Goal: Find specific page/section: Find specific page/section

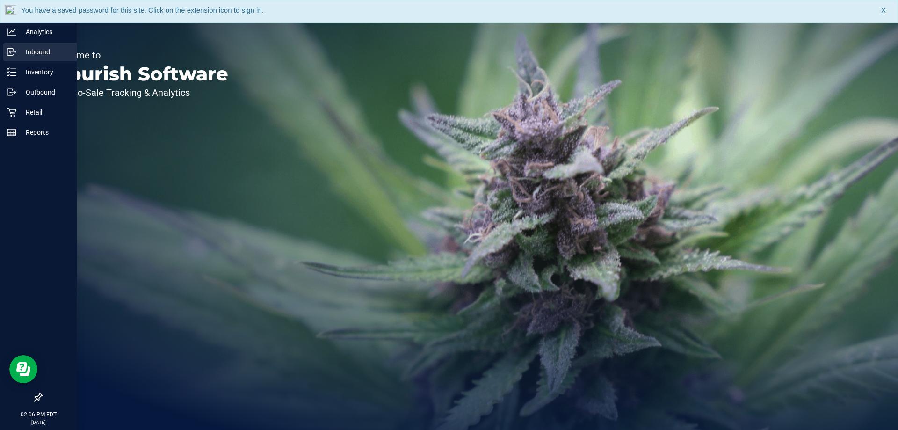
click at [18, 47] on p "Inbound" at bounding box center [44, 51] width 56 height 11
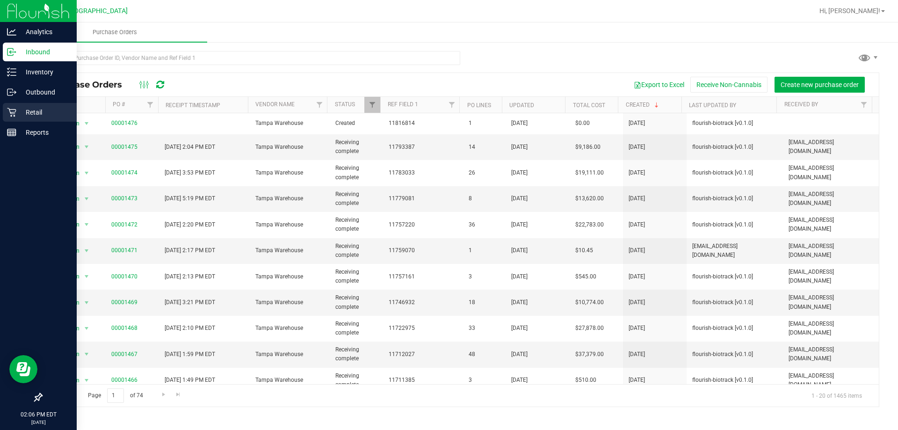
click at [27, 118] on div "Retail" at bounding box center [40, 112] width 74 height 19
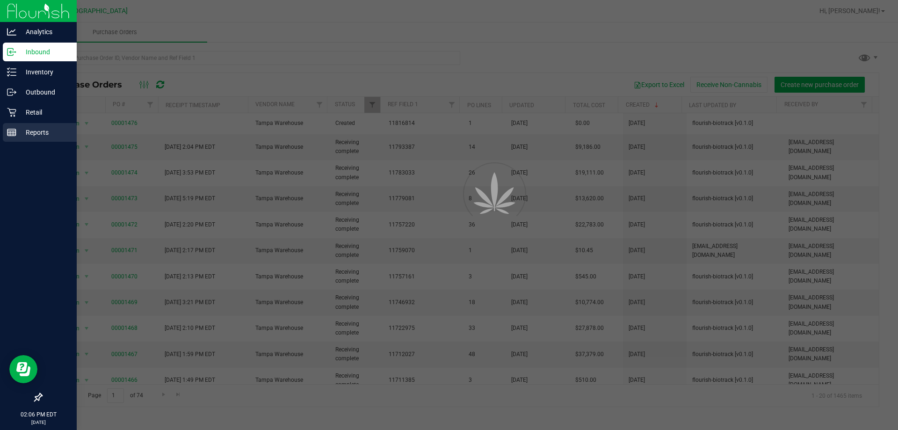
click at [27, 128] on p "Reports" at bounding box center [44, 132] width 56 height 11
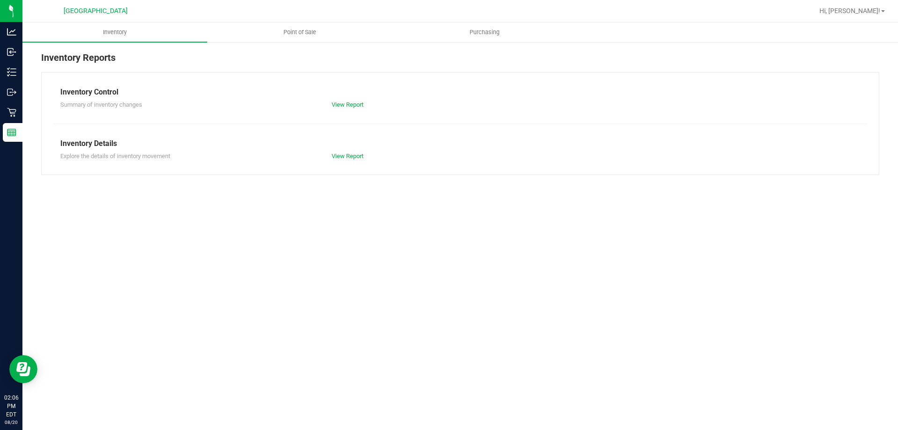
click at [255, 252] on div "Inventory Point of Sale Purchasing Inventory Reports Inventory Control Summary …" at bounding box center [459, 225] width 875 height 407
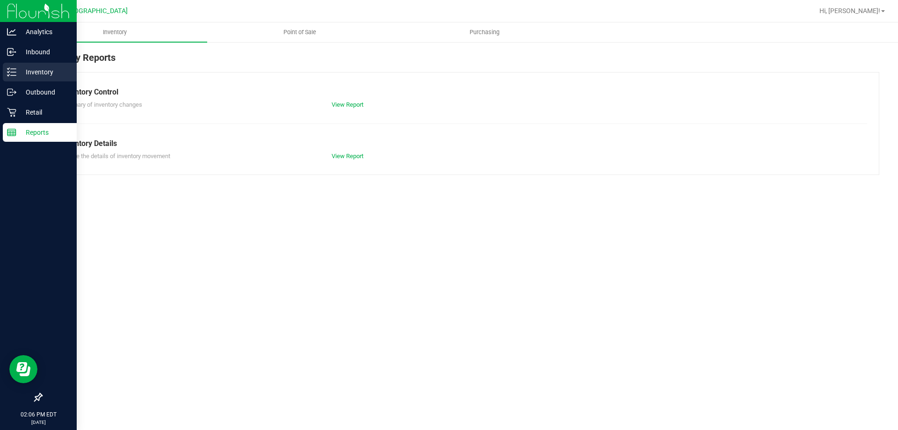
click at [43, 65] on div "Inventory" at bounding box center [40, 72] width 74 height 19
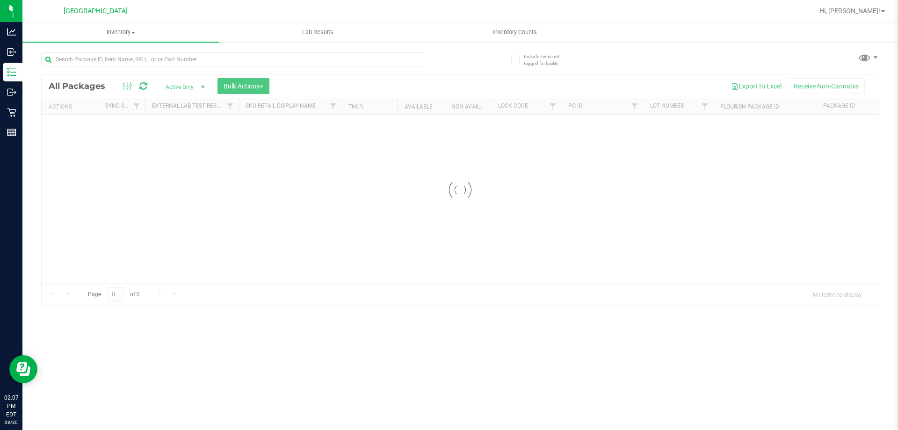
click at [158, 55] on input "text" at bounding box center [232, 59] width 382 height 14
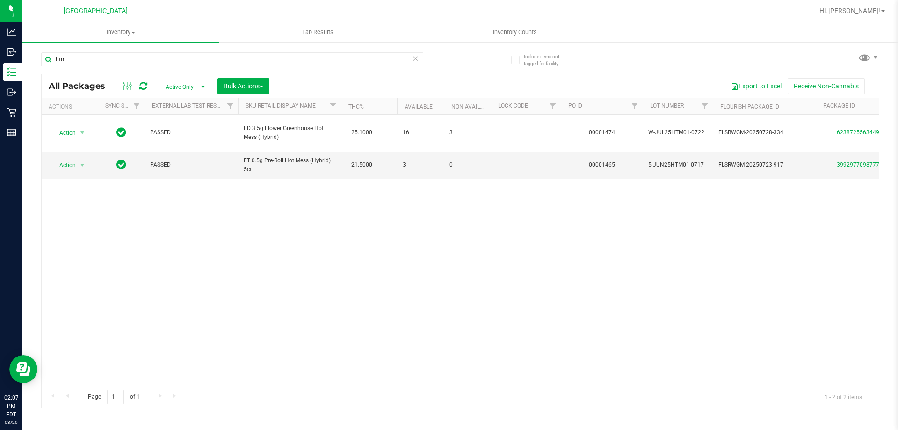
type input "htm"
click at [412, 286] on div "Action Action Adjust qty Create package Edit attributes Global inventory Locate…" at bounding box center [460, 250] width 837 height 271
